Goal: Task Accomplishment & Management: Use online tool/utility

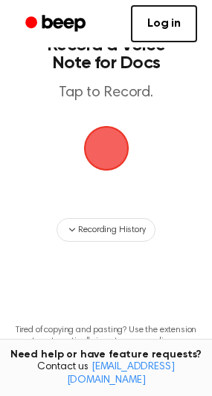
scroll to position [49, 0]
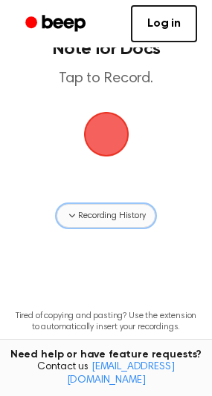
click at [127, 210] on span "Recording History" at bounding box center [111, 215] width 67 height 13
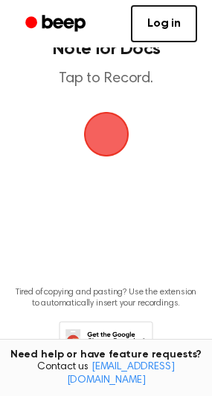
click at [120, 132] on span "button" at bounding box center [106, 135] width 42 height 42
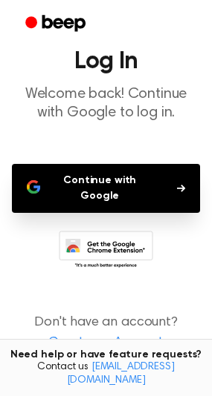
scroll to position [58, 0]
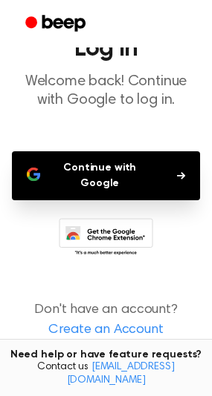
click at [54, 168] on button "Continue with Google" at bounding box center [106, 175] width 188 height 49
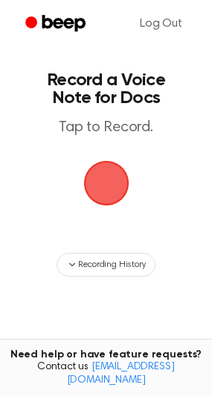
click at [114, 174] on span "button" at bounding box center [106, 184] width 42 height 42
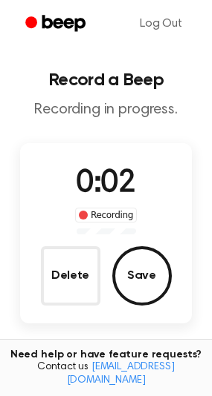
click at [189, 296] on div "0:02 Recording Delete Save" at bounding box center [106, 233] width 172 height 145
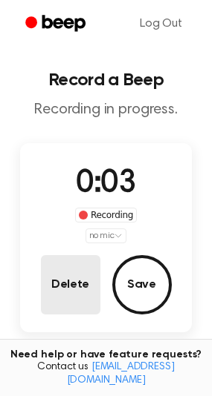
click at [58, 273] on button "Delete" at bounding box center [70, 284] width 59 height 59
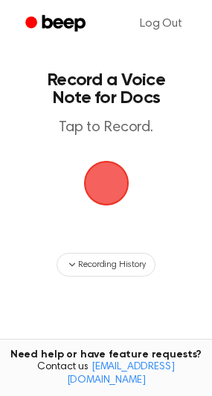
click at [95, 204] on span "button" at bounding box center [106, 184] width 42 height 42
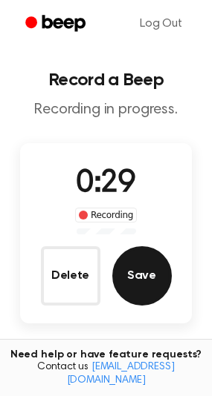
click at [151, 263] on button "Save" at bounding box center [141, 276] width 59 height 59
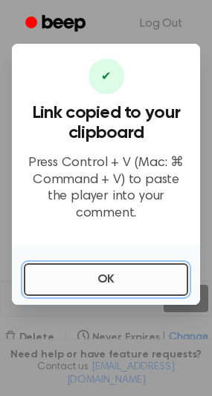
click at [80, 272] on button "OK" at bounding box center [106, 280] width 164 height 33
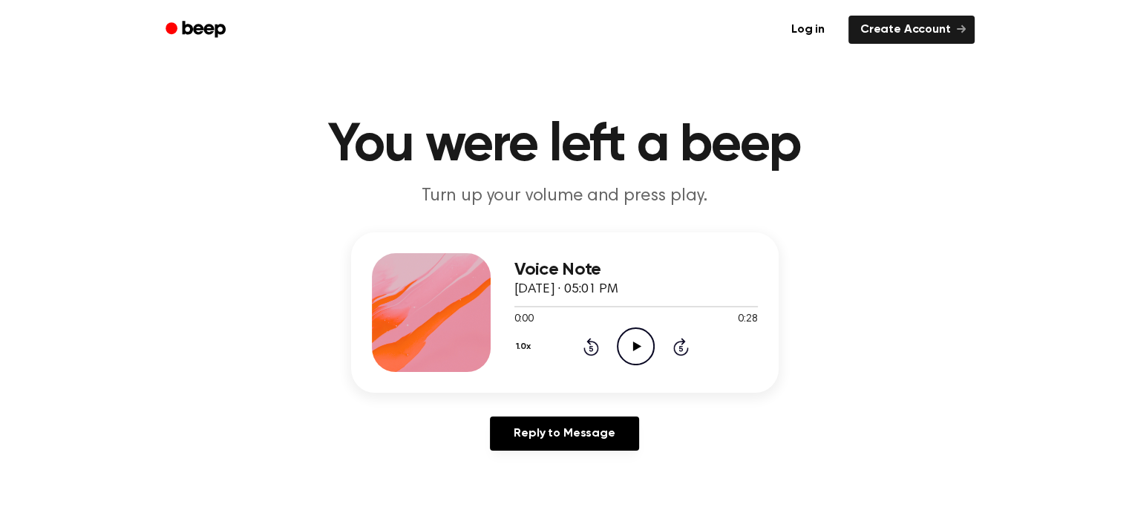
click at [629, 344] on icon "Play Audio" at bounding box center [636, 346] width 38 height 38
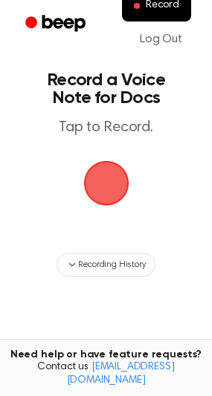
click at [95, 180] on span "button" at bounding box center [106, 184] width 42 height 42
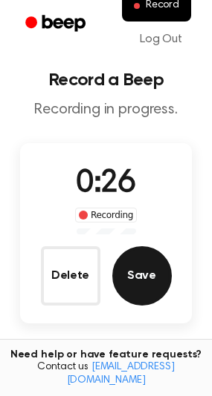
click at [158, 275] on button "Save" at bounding box center [141, 276] width 59 height 59
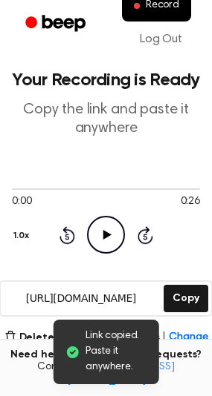
click at [90, 227] on icon "Play Audio" at bounding box center [106, 235] width 38 height 38
click at [30, 191] on div at bounding box center [106, 189] width 188 height 12
click at [111, 235] on icon "Pause Audio" at bounding box center [106, 235] width 38 height 38
click at [96, 235] on icon "Play Audio" at bounding box center [106, 235] width 38 height 38
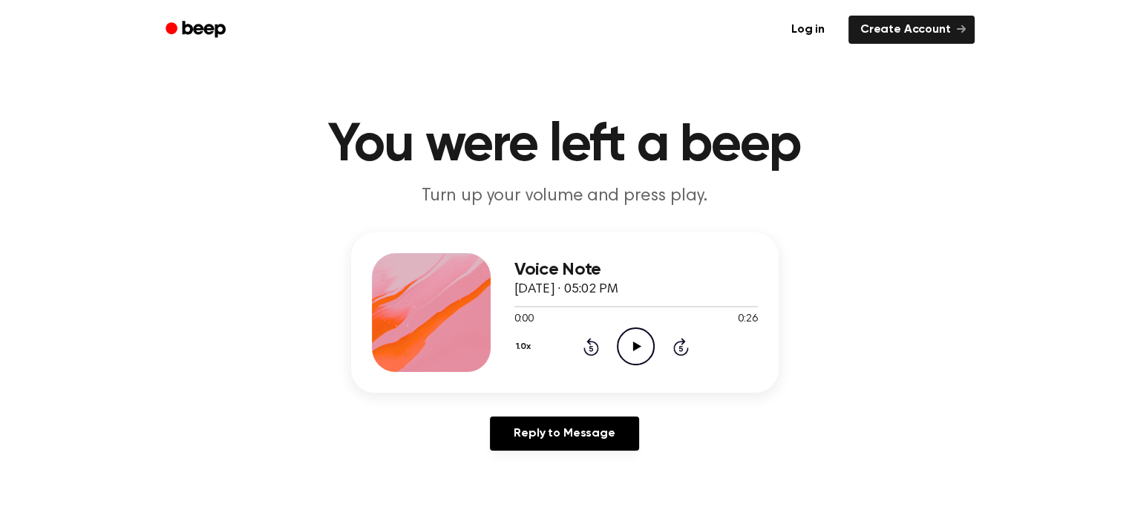
click at [627, 359] on icon "Play Audio" at bounding box center [636, 346] width 38 height 38
click at [0, 466] on main "You were left a beep Turn up your volume and press play. Voice Note [DATE] · 05…" at bounding box center [564, 458] width 1129 height 916
click at [42, 359] on div "Voice Note [DATE] · 05:02 PM 0:08 0:26 Your browser does not support the [objec…" at bounding box center [565, 347] width 1094 height 230
click at [630, 344] on icon "Pause Audio" at bounding box center [636, 346] width 38 height 38
